Goal: Information Seeking & Learning: Learn about a topic

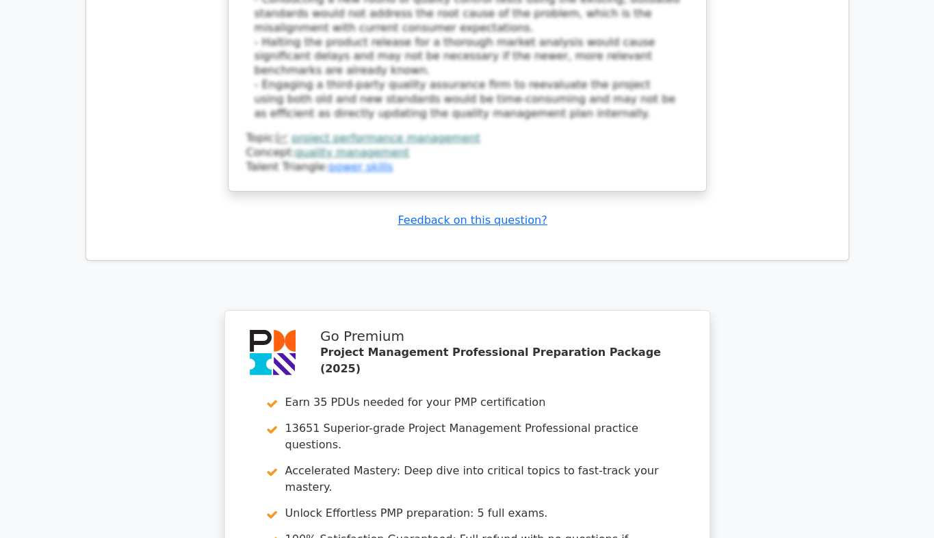
scroll to position [4372, 0]
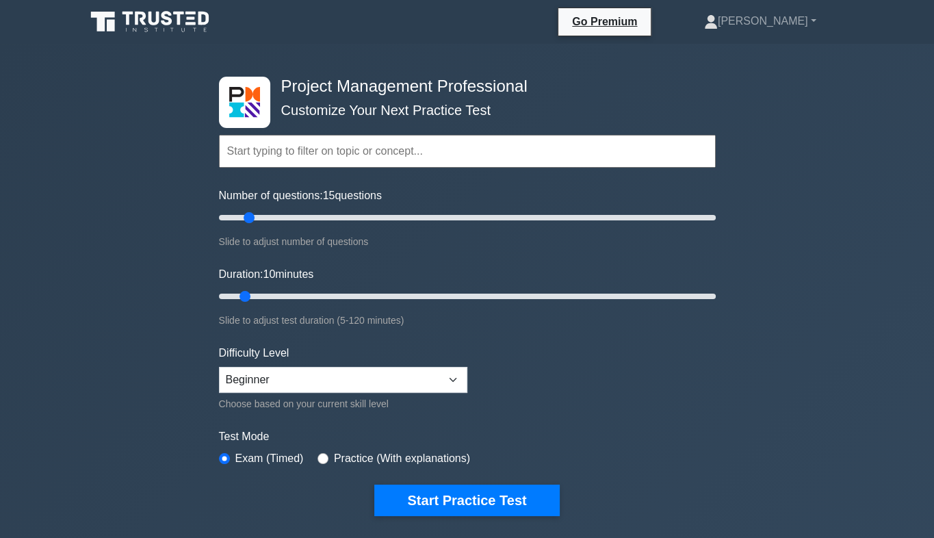
drag, startPoint x: 234, startPoint y: 215, endPoint x: 246, endPoint y: 214, distance: 12.4
type input "15"
click at [246, 214] on input "Number of questions: 15 questions" at bounding box center [467, 217] width 497 height 16
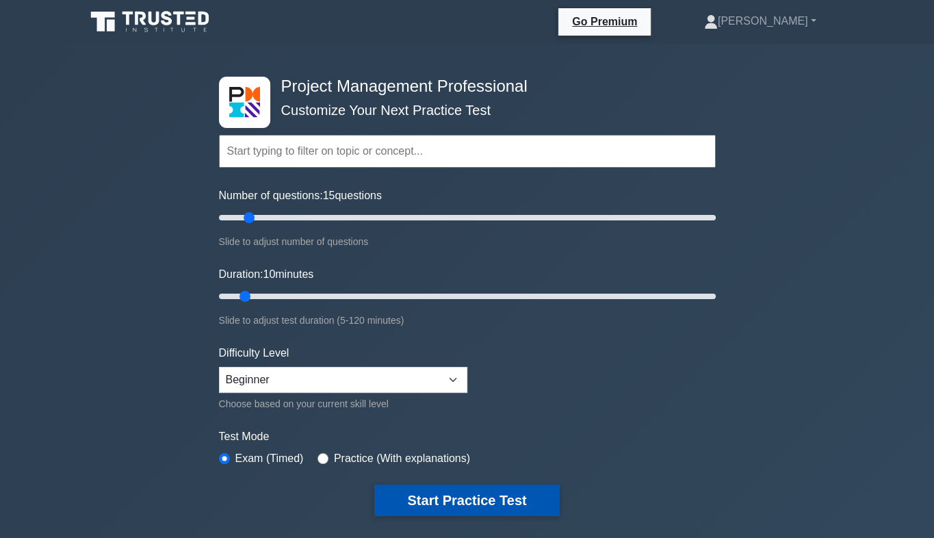
click at [468, 500] on button "Start Practice Test" at bounding box center [466, 500] width 185 height 31
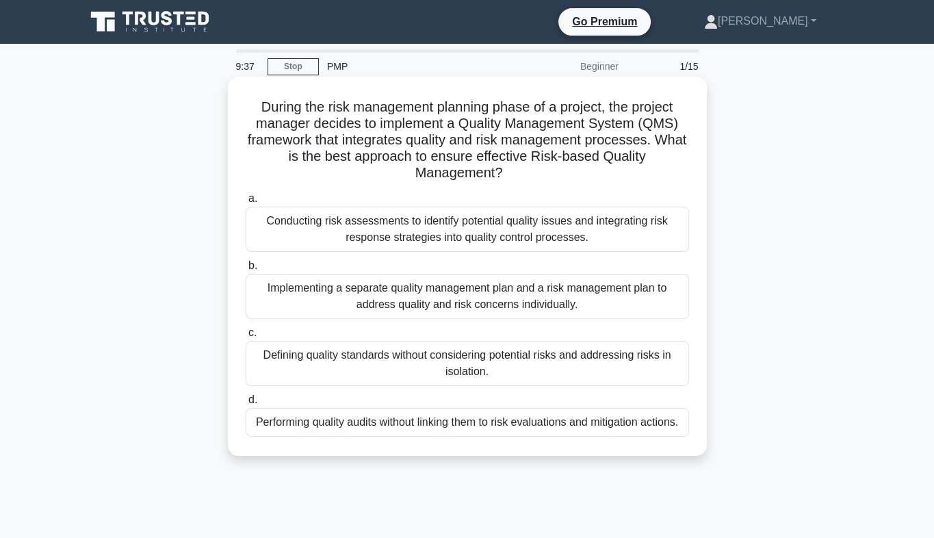
click at [447, 229] on div "Conducting risk assessments to identify potential quality issues and integratin…" at bounding box center [467, 229] width 443 height 45
click at [246, 203] on input "a. Conducting risk assessments to identify potential quality issues and integra…" at bounding box center [246, 198] width 0 height 9
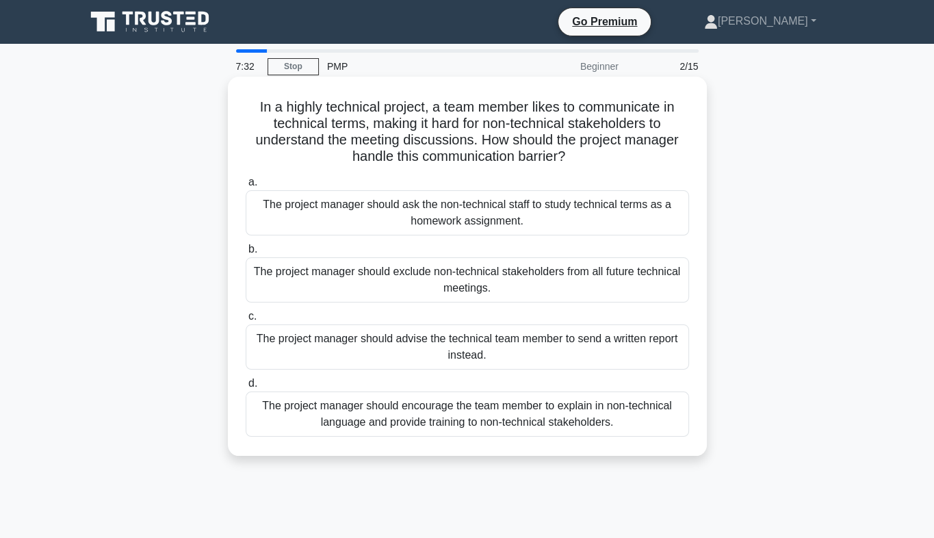
click at [450, 423] on div "The project manager should encourage the team member to explain in non-technica…" at bounding box center [467, 413] width 443 height 45
click at [246, 388] on input "d. The project manager should encourage the team member to explain in non-techn…" at bounding box center [246, 383] width 0 height 9
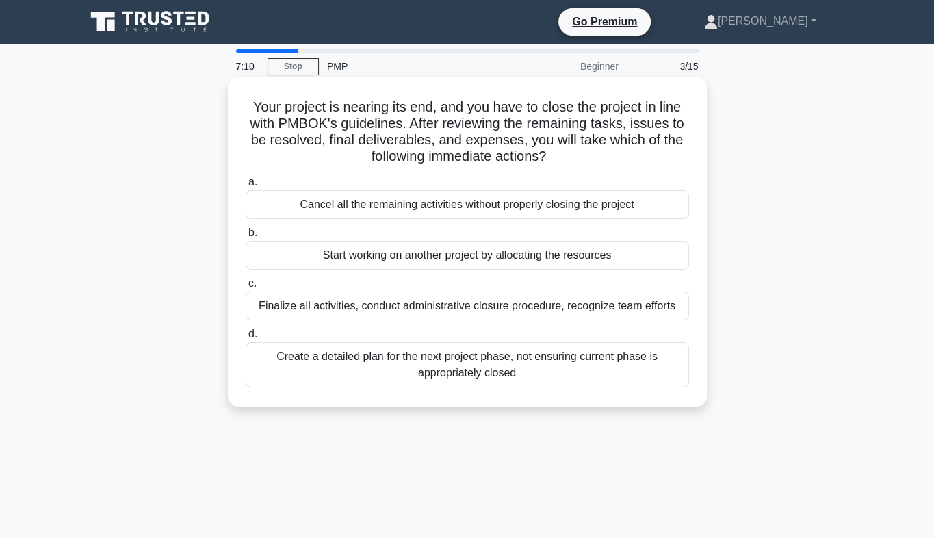
click at [391, 308] on div "Finalize all activities, conduct administrative closure procedure, recognize te…" at bounding box center [467, 306] width 443 height 29
click at [246, 288] on input "c. Finalize all activities, conduct administrative closure procedure, recognize…" at bounding box center [246, 283] width 0 height 9
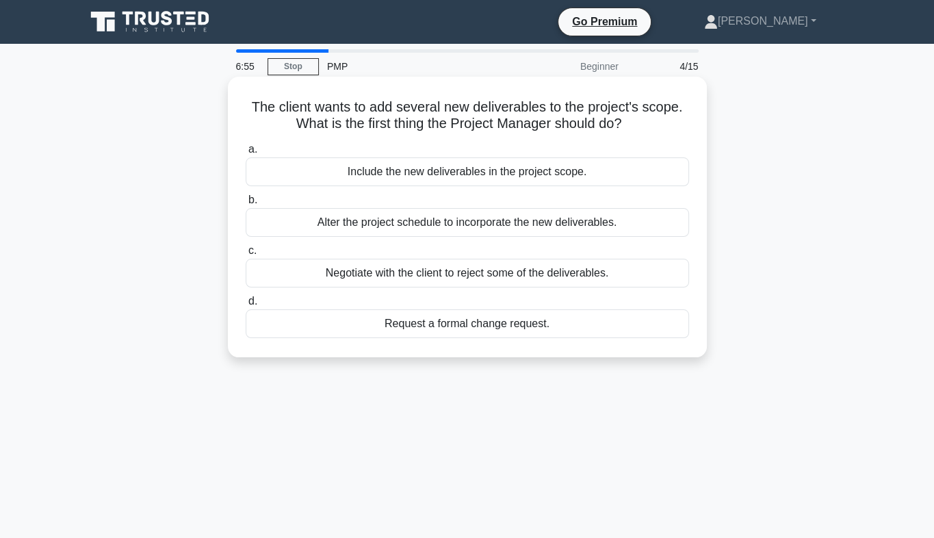
click at [463, 326] on div "Request a formal change request." at bounding box center [467, 323] width 443 height 29
click at [246, 306] on input "d. Request a formal change request." at bounding box center [246, 301] width 0 height 9
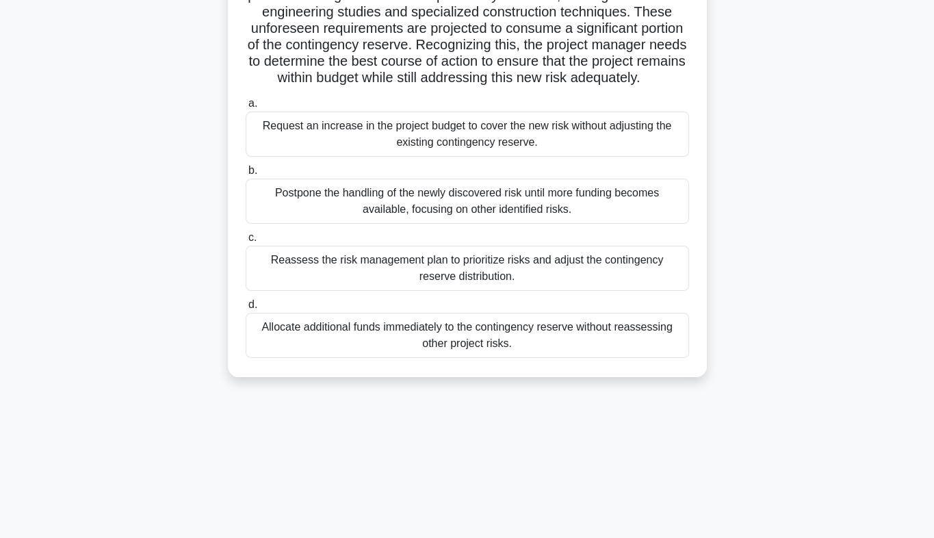
scroll to position [178, 0]
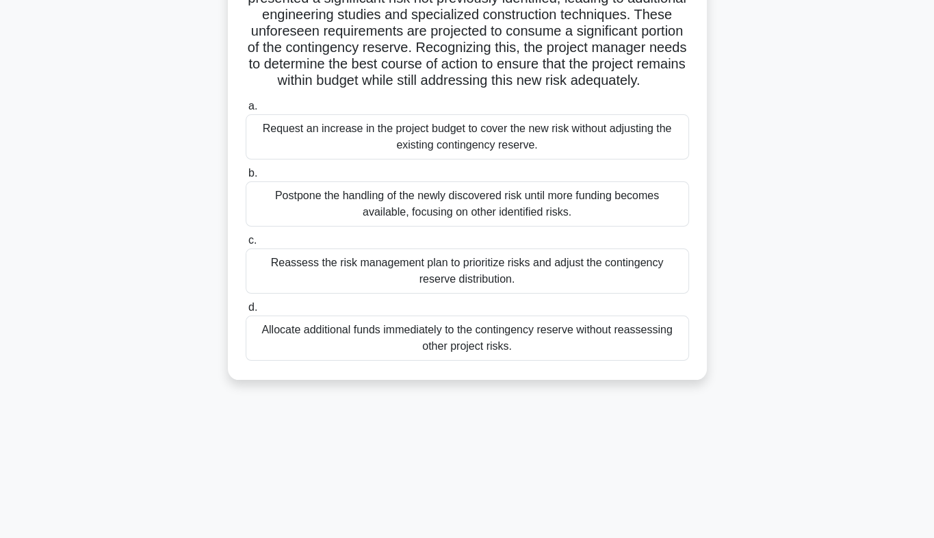
click at [327, 433] on div "5:32 Stop PMP Intermediate 5/15 In a major infrastructure development project, …" at bounding box center [467, 213] width 780 height 684
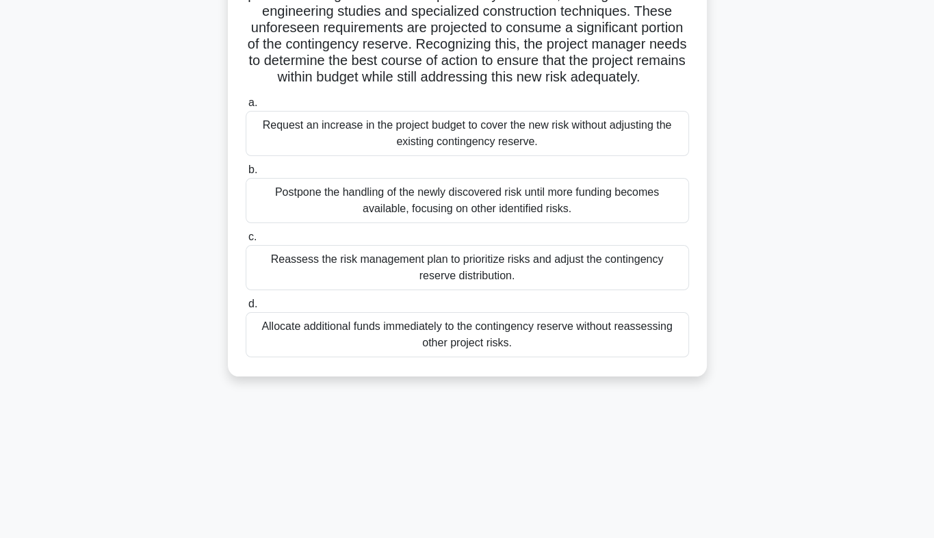
click at [434, 287] on div "Reassess the risk management plan to prioritize risks and adjust the contingenc…" at bounding box center [467, 267] width 443 height 45
click at [246, 242] on input "c. Reassess the risk management plan to prioritize risks and adjust the conting…" at bounding box center [246, 237] width 0 height 9
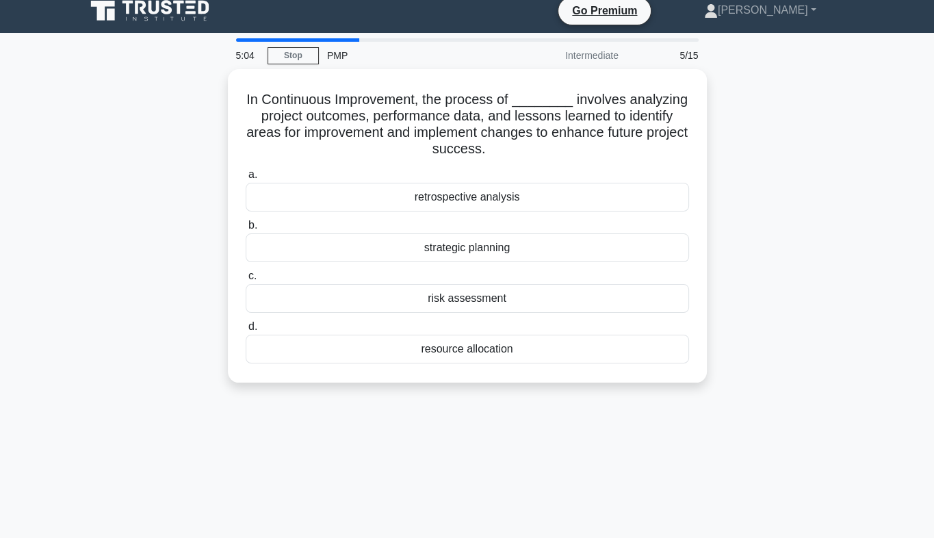
scroll to position [0, 0]
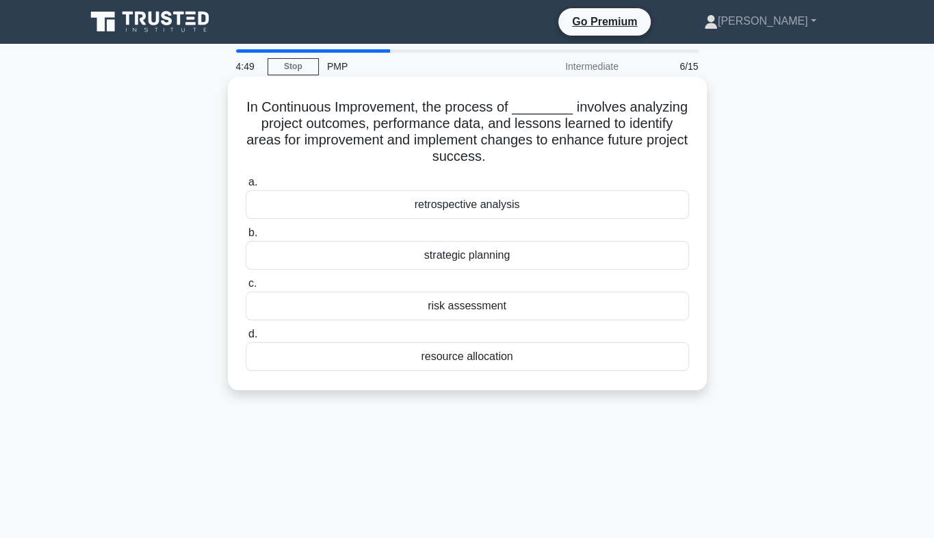
click at [479, 205] on div "retrospective analysis" at bounding box center [467, 204] width 443 height 29
click at [246, 187] on input "a. retrospective analysis" at bounding box center [246, 182] width 0 height 9
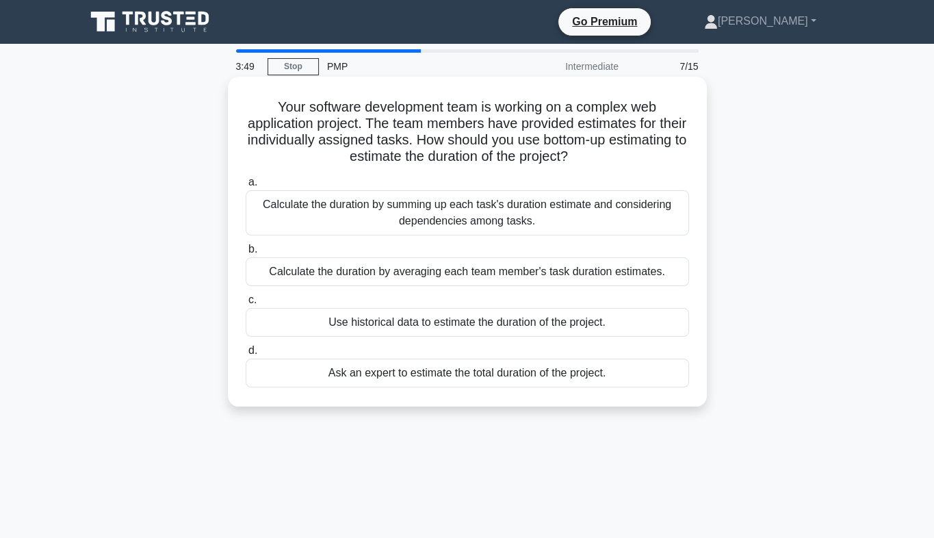
click at [446, 222] on div "Calculate the duration by summing up each task's duration estimate and consider…" at bounding box center [467, 212] width 443 height 45
click at [246, 187] on input "a. Calculate the duration by summing up each task's duration estimate and consi…" at bounding box center [246, 182] width 0 height 9
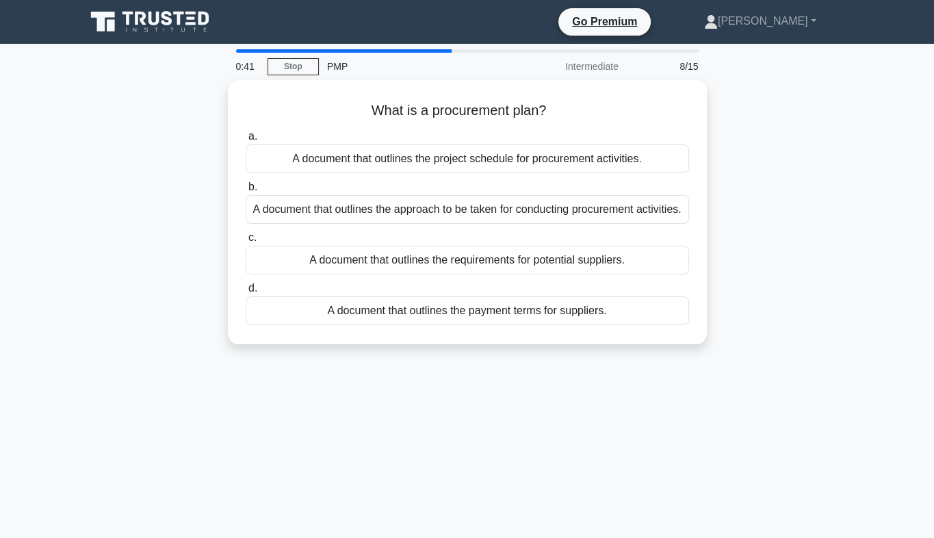
click at [508, 432] on div "0:41 Stop PMP Intermediate 8/15 What is a procurement plan? .spinner_0XTQ{trans…" at bounding box center [467, 391] width 780 height 684
click at [474, 387] on div "0:33 Stop PMP Intermediate 8/15 What is a procurement plan? .spinner_0XTQ{trans…" at bounding box center [467, 391] width 780 height 684
click at [549, 448] on div "0:32 Stop PMP Intermediate 8/15 What is a procurement plan? .spinner_0XTQ{trans…" at bounding box center [467, 391] width 780 height 684
click at [539, 436] on div "0:00 Stop PMP Intermediate 8/15 What is a procurement plan? .spinner_0XTQ{trans…" at bounding box center [467, 391] width 780 height 684
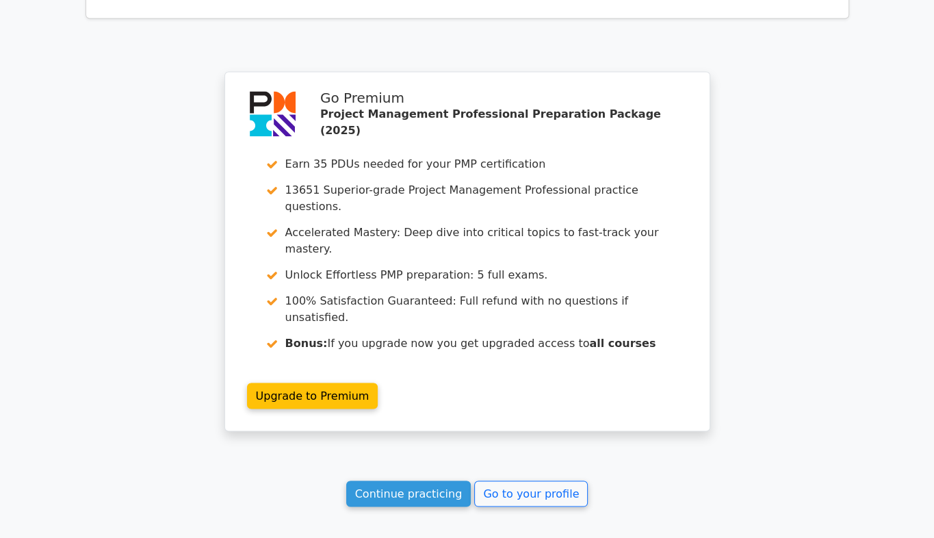
scroll to position [2264, 0]
